Goal: Check status: Check status

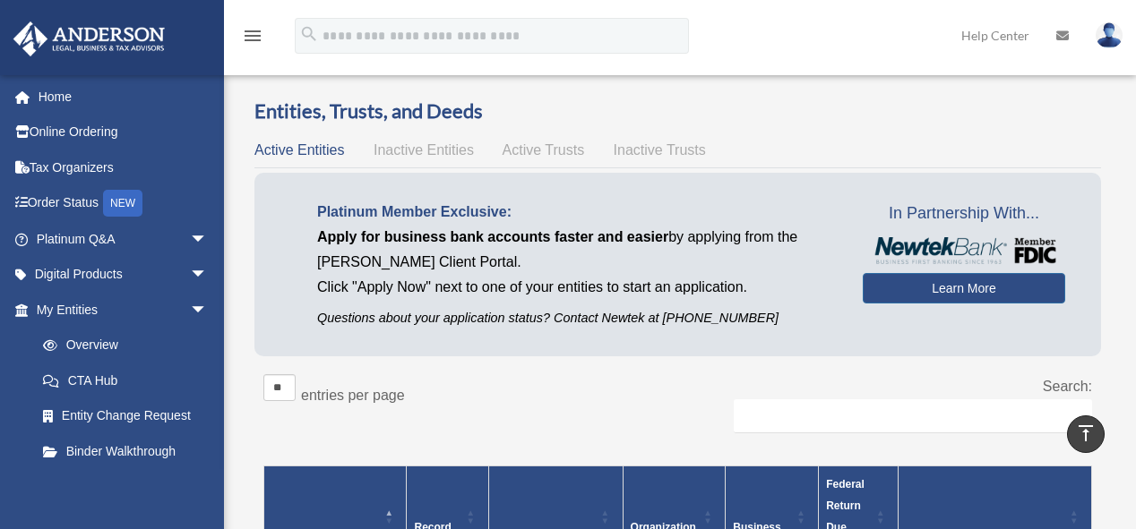
scroll to position [325, 0]
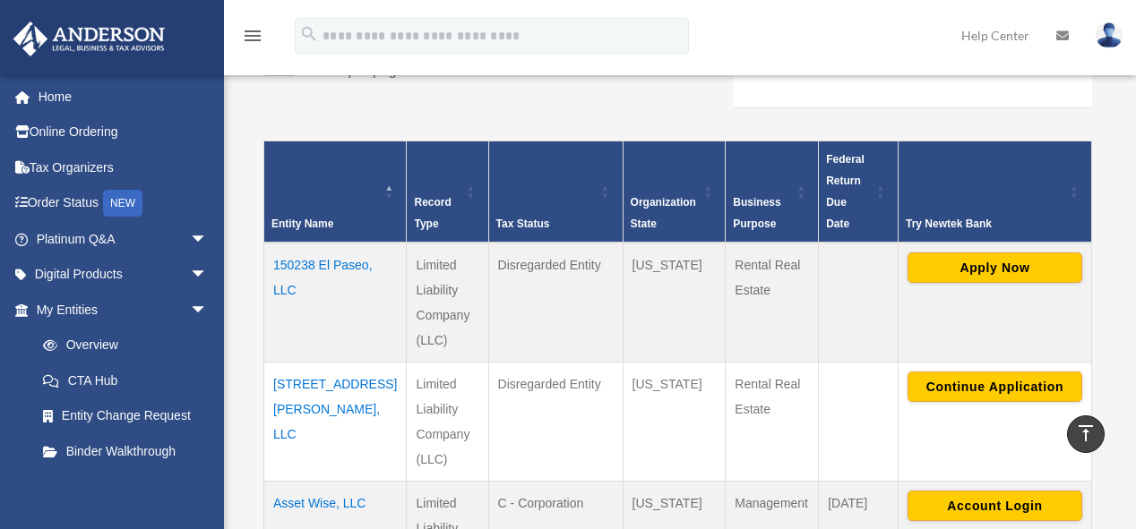
click at [296, 265] on td "150238 El Paseo, LLC" at bounding box center [335, 303] width 142 height 120
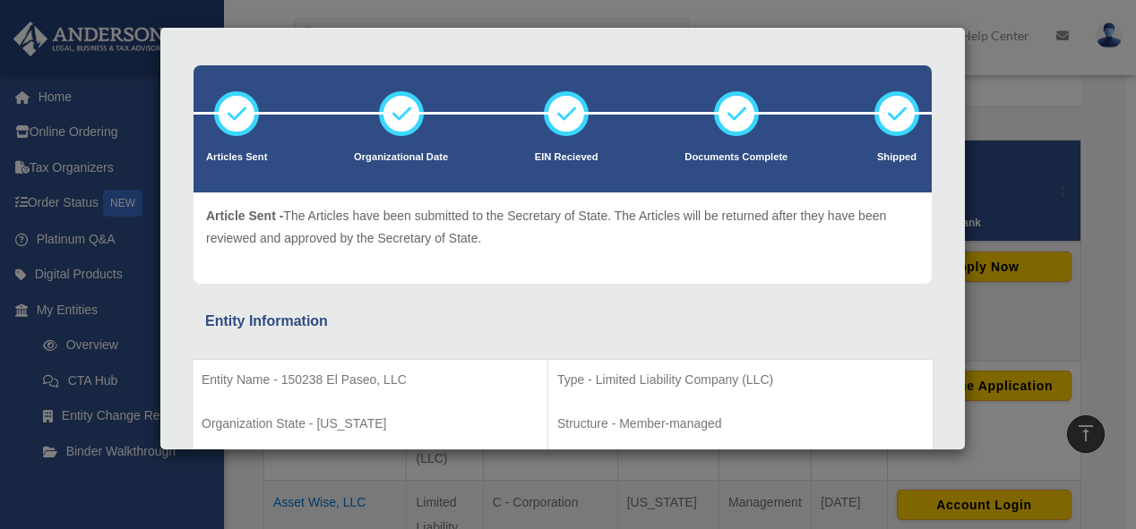
scroll to position [0, 0]
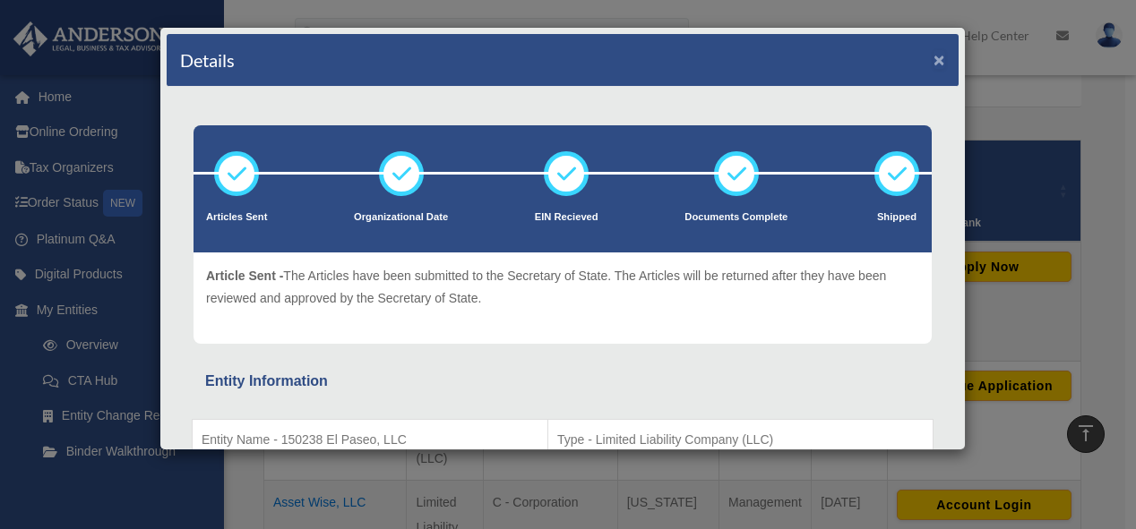
click at [933, 50] on button "×" at bounding box center [939, 59] width 12 height 19
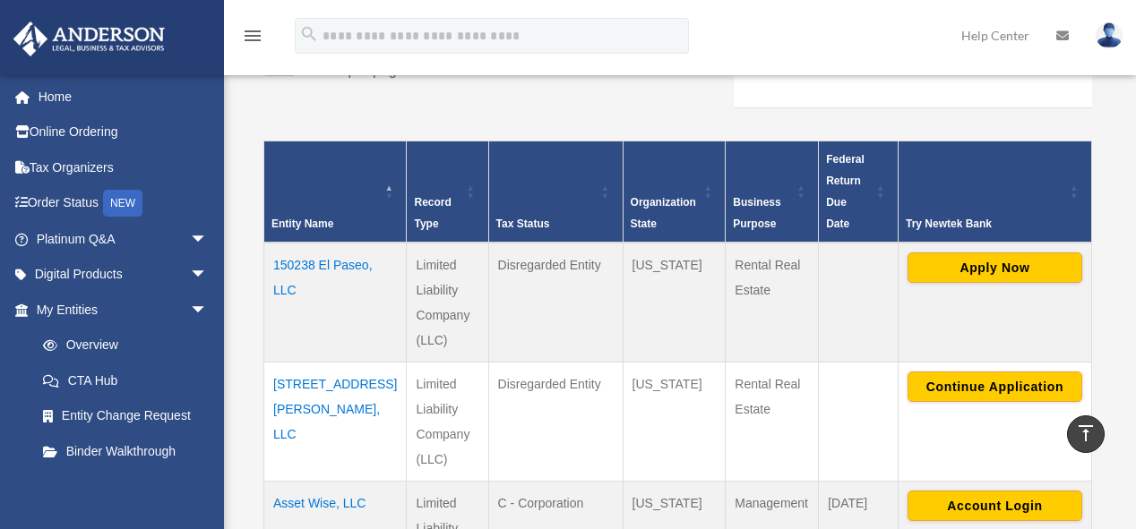
click at [308, 362] on td "[STREET_ADDRESS][PERSON_NAME], LLC" at bounding box center [335, 421] width 142 height 119
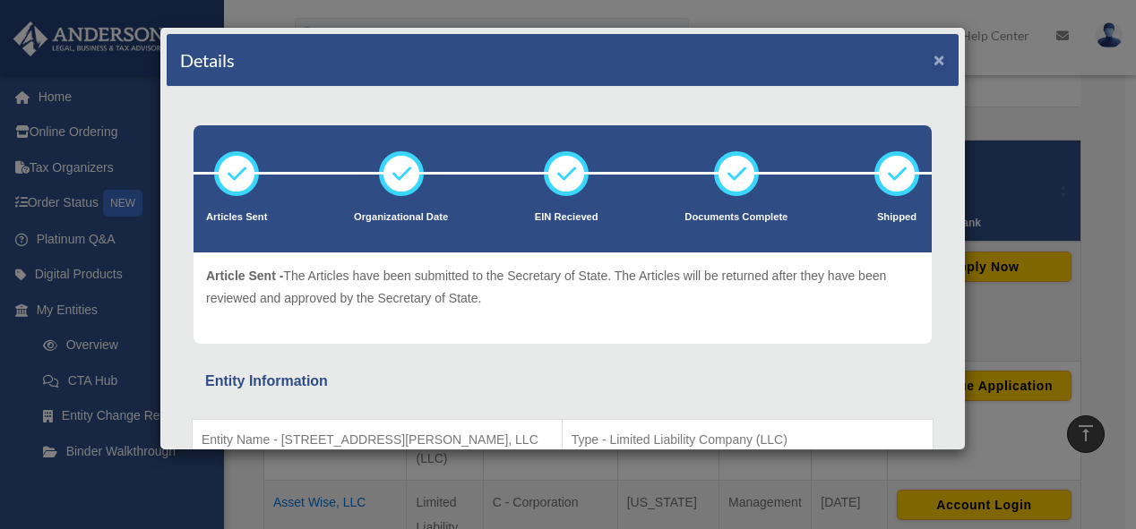
click at [933, 61] on button "×" at bounding box center [939, 59] width 12 height 19
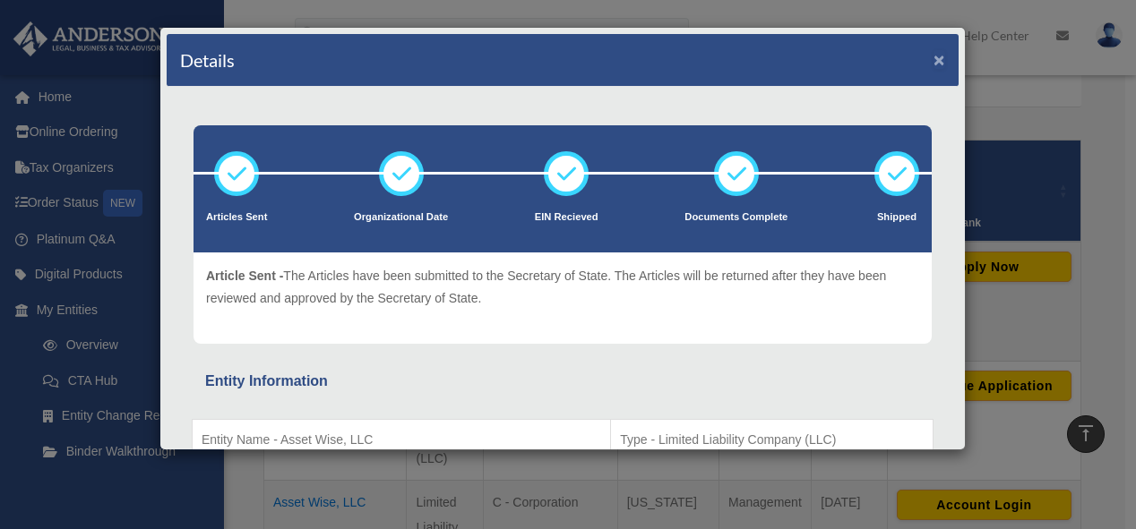
click at [933, 59] on button "×" at bounding box center [939, 59] width 12 height 19
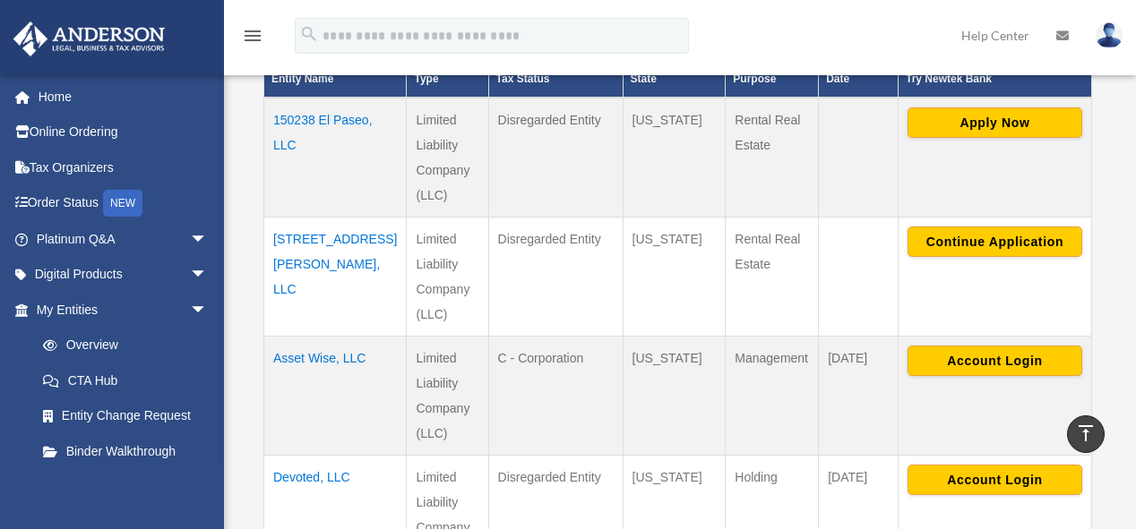
scroll to position [495, 0]
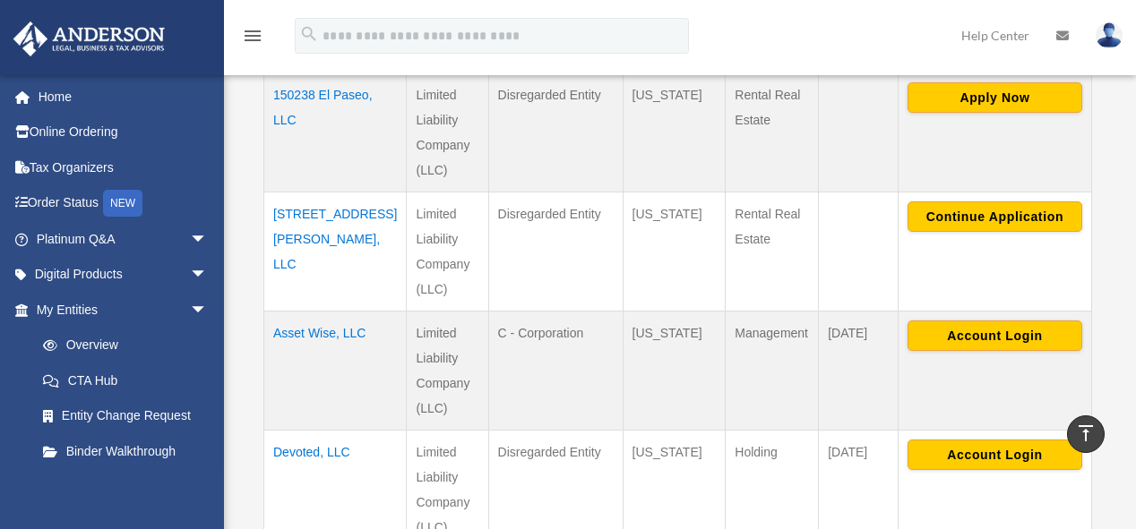
click at [296, 430] on td "Devoted, LLC" at bounding box center [335, 489] width 142 height 119
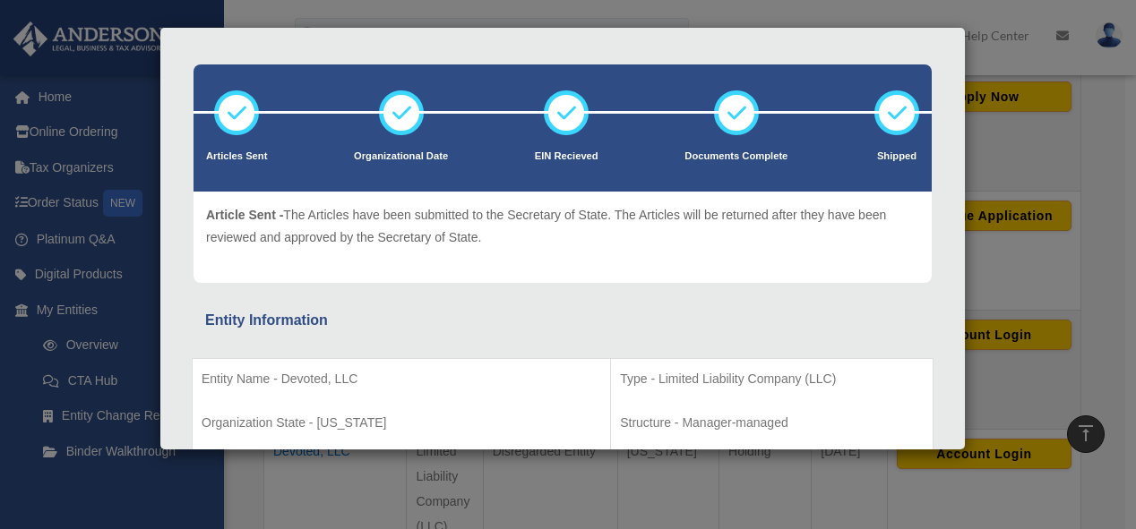
scroll to position [0, 0]
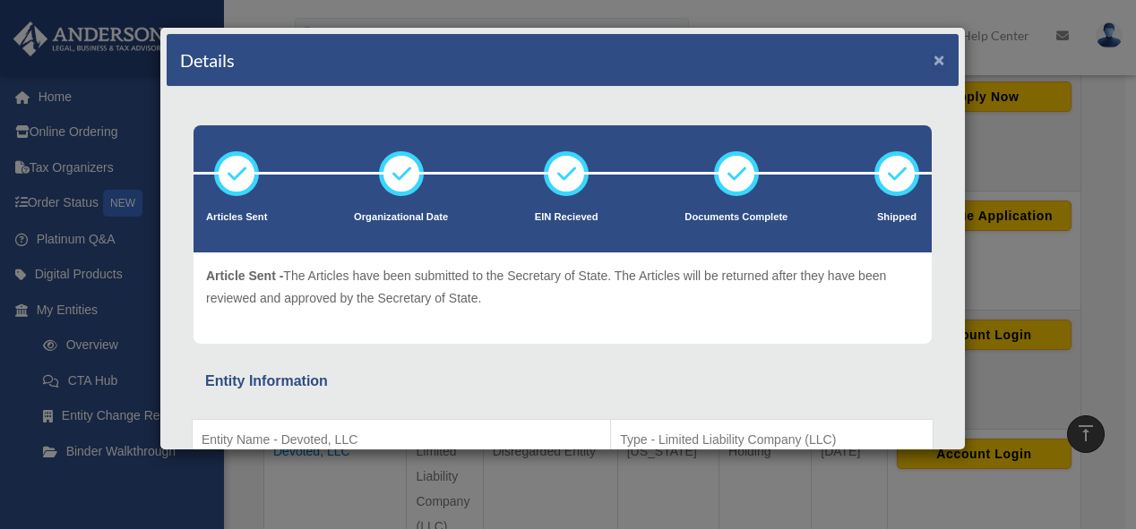
click at [933, 50] on button "×" at bounding box center [939, 59] width 12 height 19
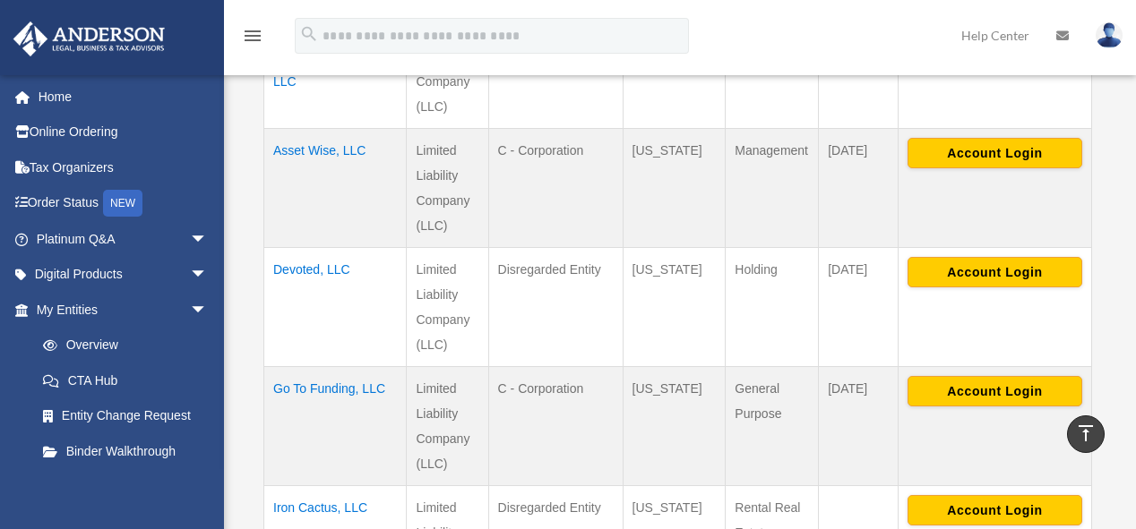
scroll to position [679, 0]
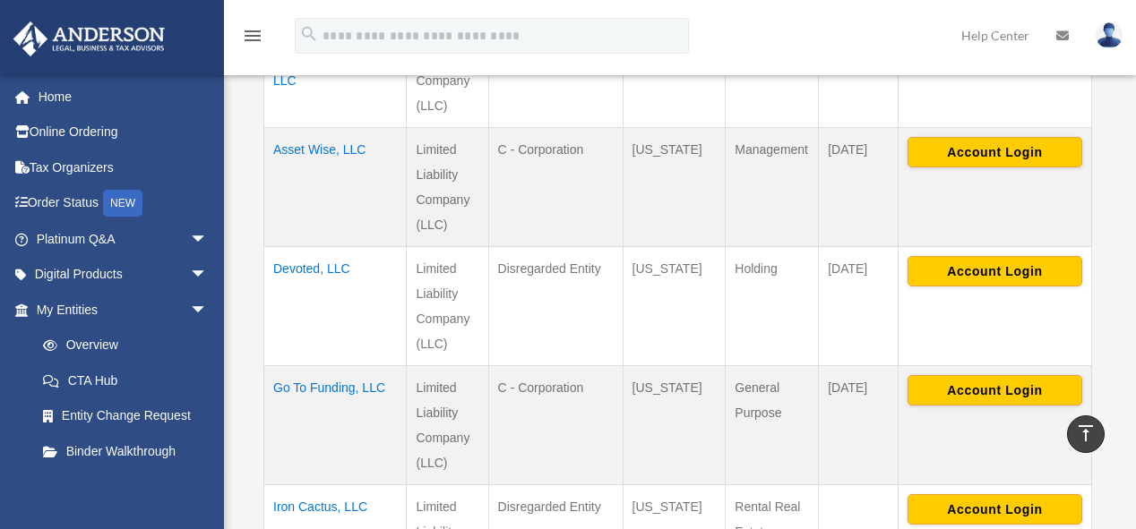
click at [294, 365] on td "Go To Funding, LLC" at bounding box center [335, 424] width 142 height 119
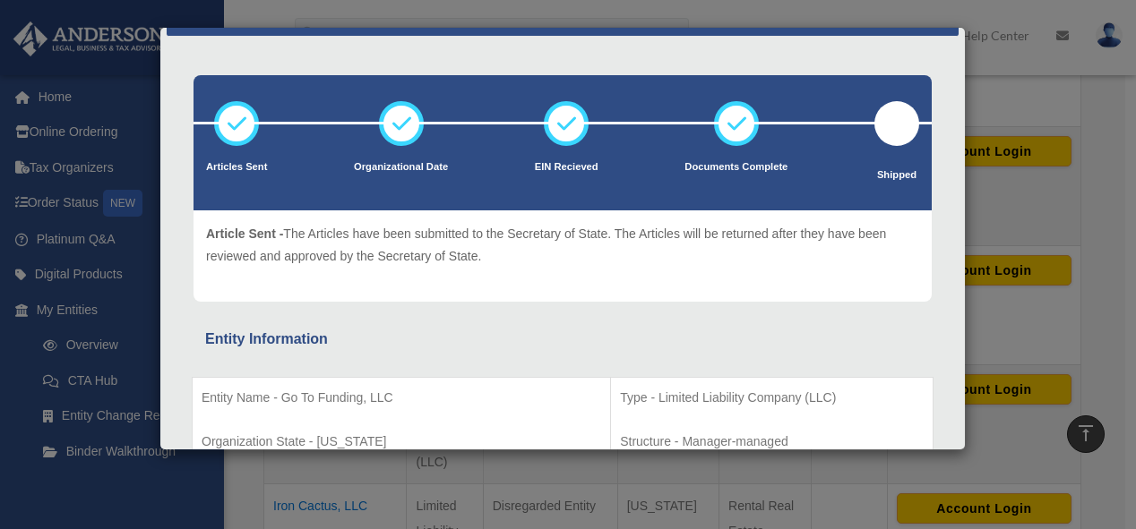
scroll to position [0, 0]
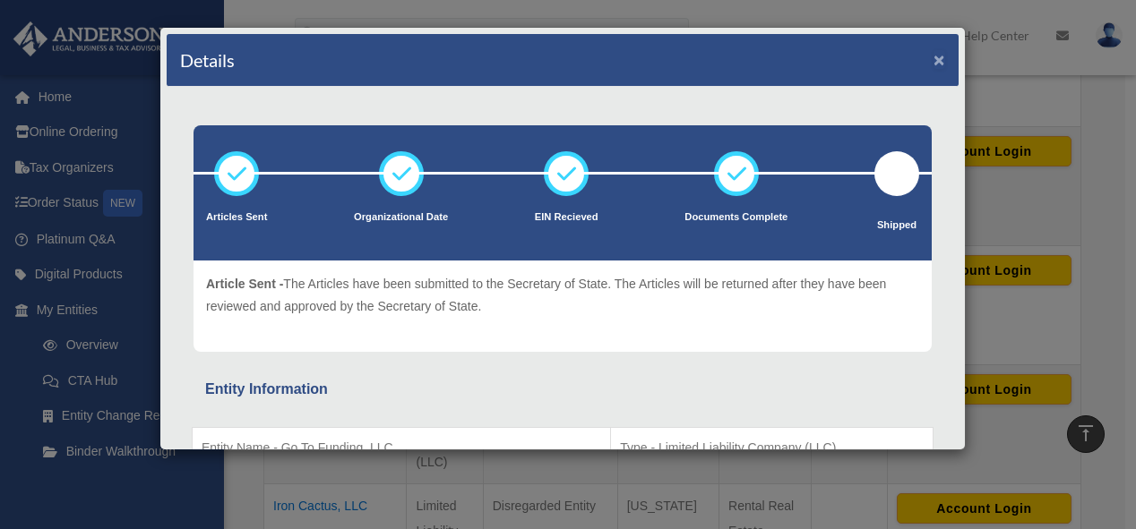
click at [933, 61] on button "×" at bounding box center [939, 59] width 12 height 19
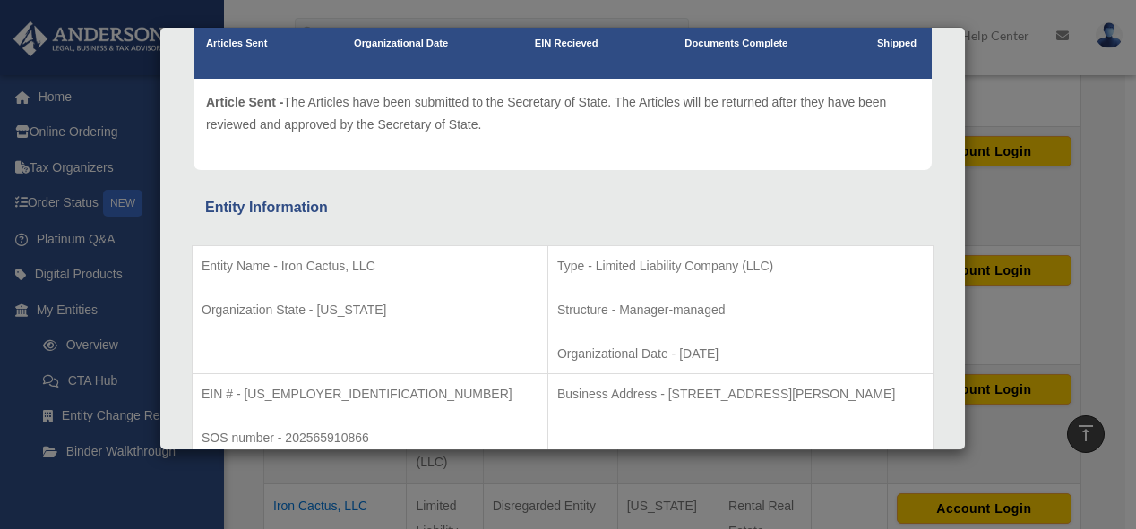
scroll to position [185, 0]
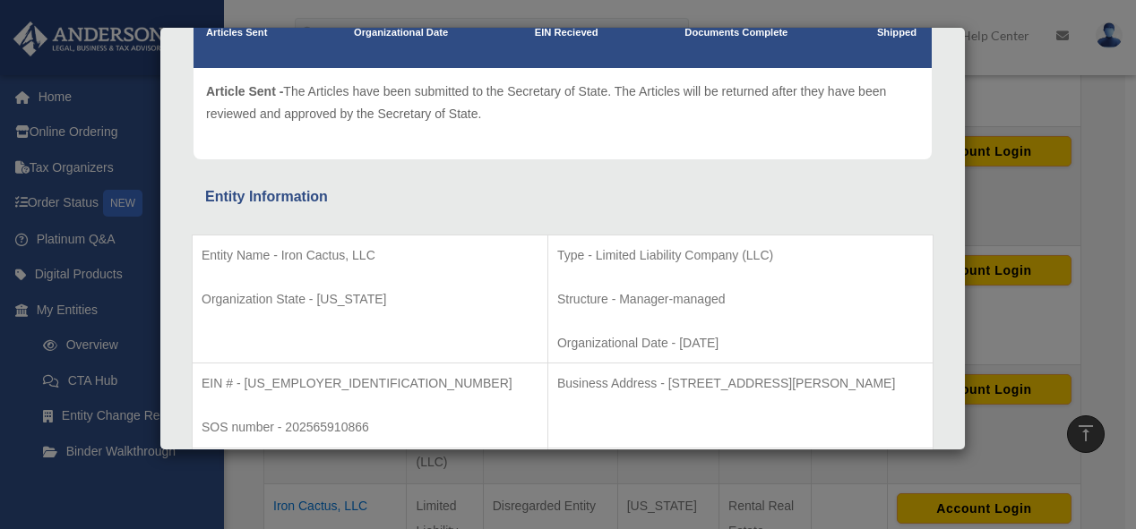
click at [1072, 202] on div "Details × Articles Sent Organizational Date" at bounding box center [568, 264] width 1136 height 529
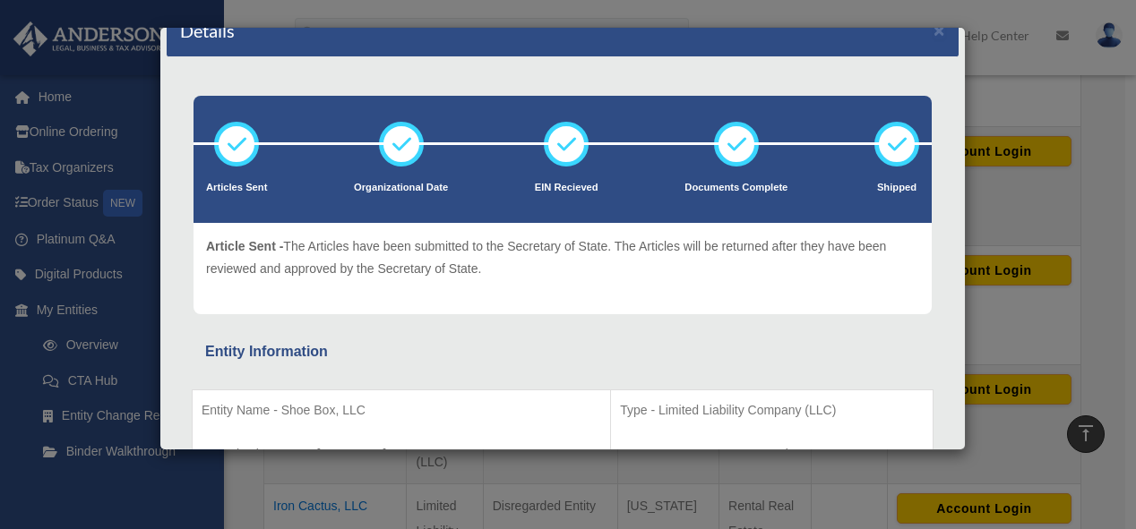
scroll to position [0, 0]
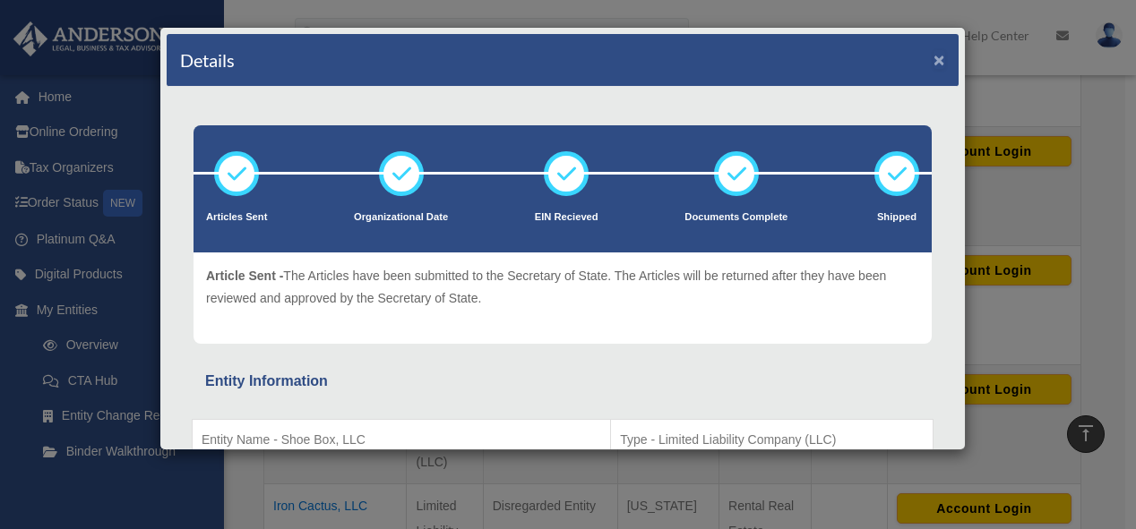
click at [933, 50] on button "×" at bounding box center [939, 59] width 12 height 19
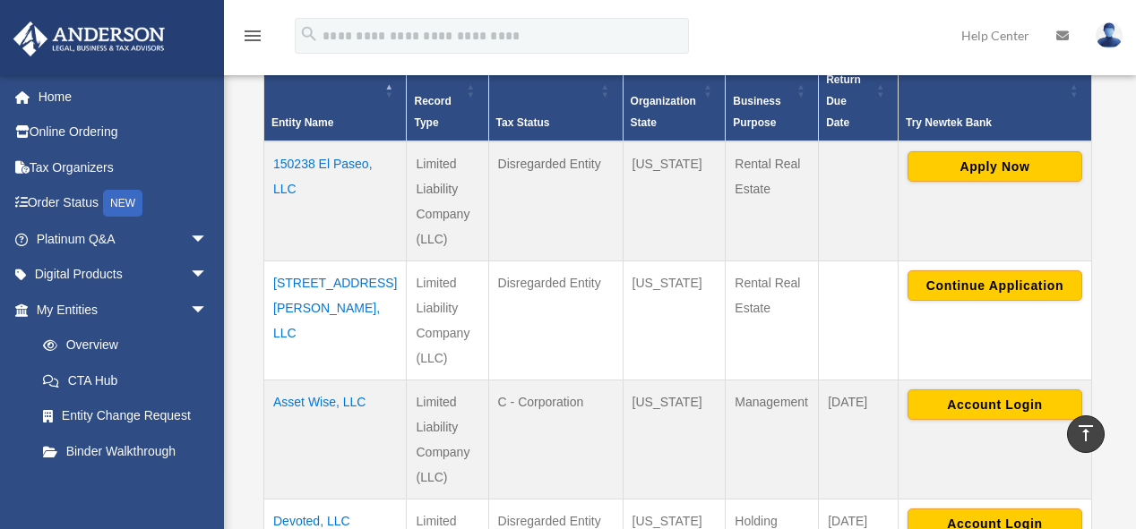
scroll to position [423, 0]
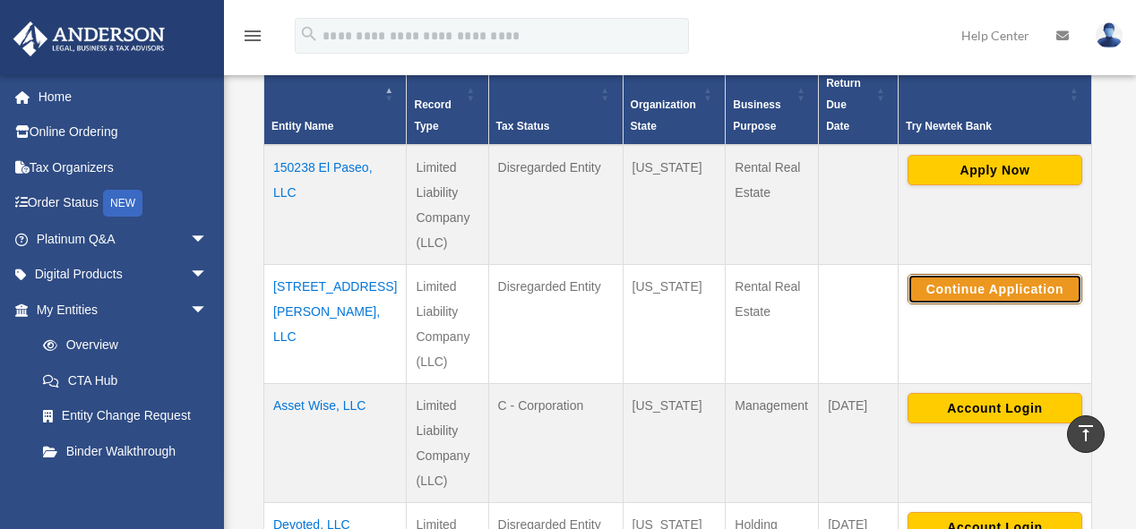
click at [989, 274] on button "Continue Application" at bounding box center [994, 289] width 175 height 30
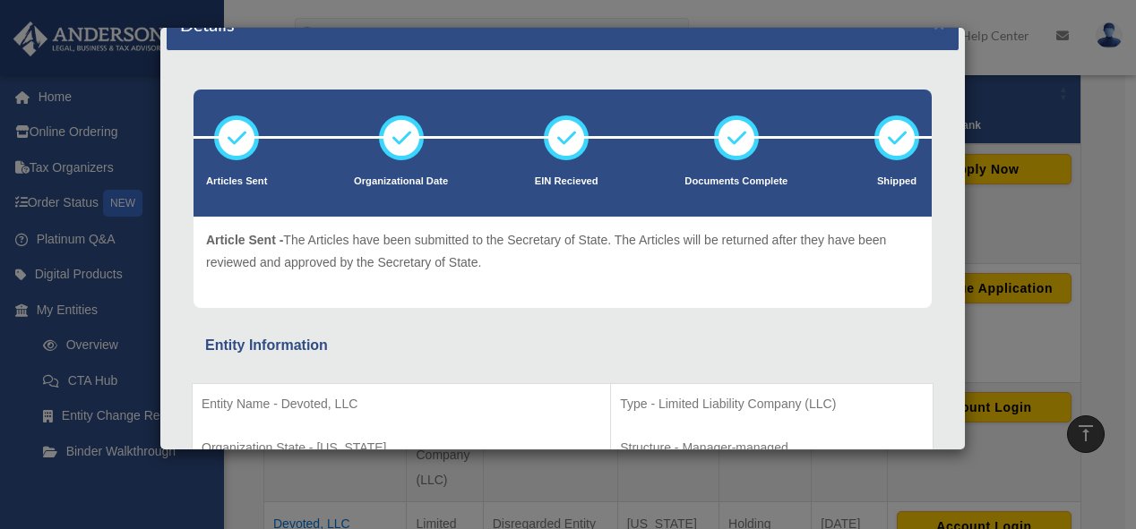
scroll to position [0, 0]
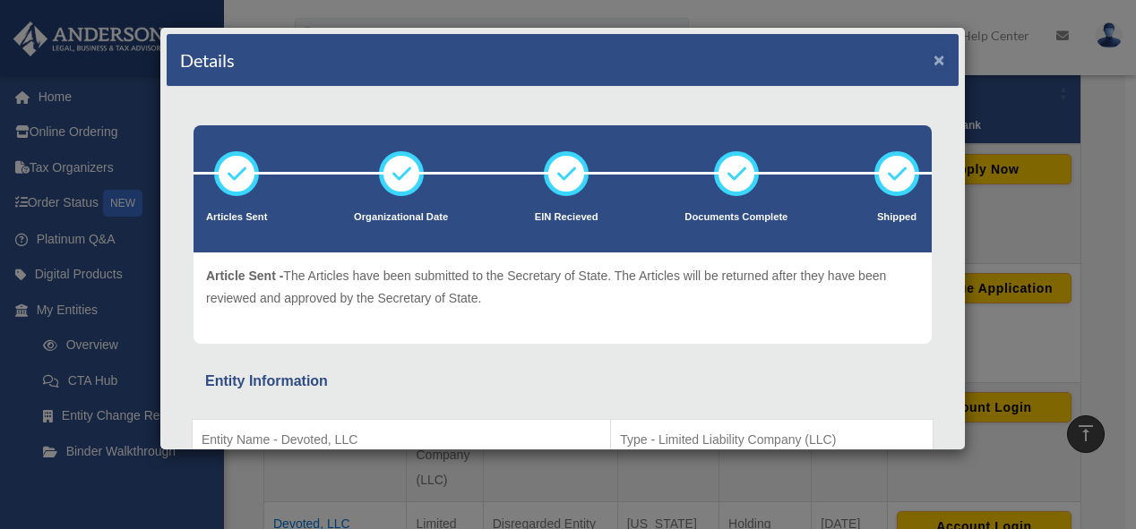
click at [933, 63] on button "×" at bounding box center [939, 59] width 12 height 19
